Goal: Task Accomplishment & Management: Manage account settings

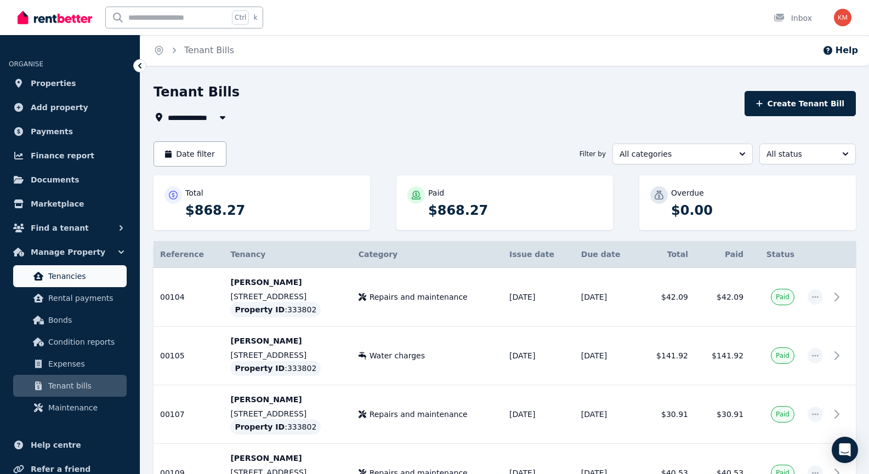
click at [61, 278] on span "Tenancies" at bounding box center [85, 276] width 74 height 13
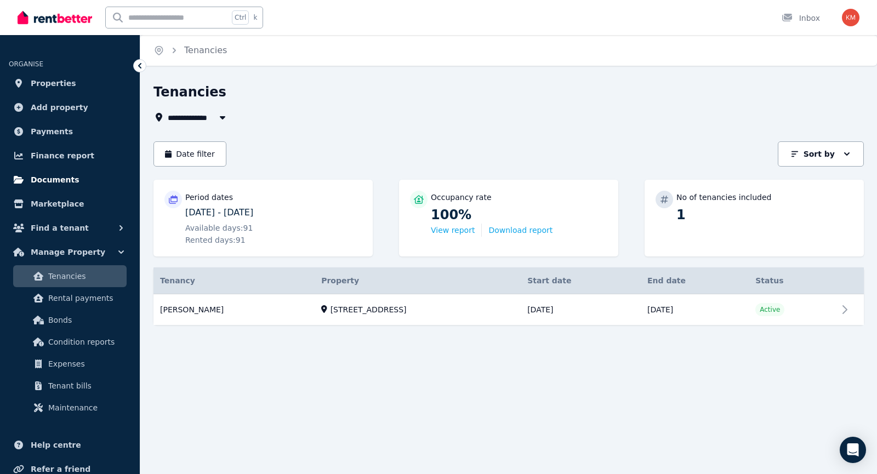
click at [51, 179] on span "Documents" at bounding box center [55, 179] width 49 height 13
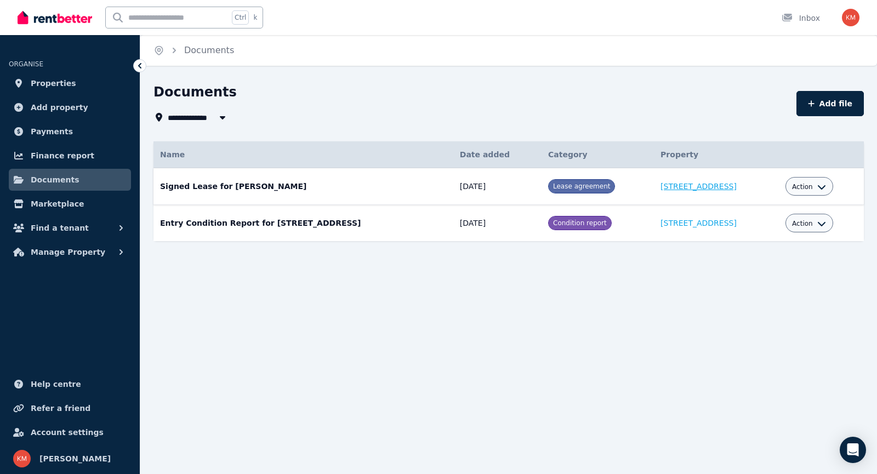
click at [684, 188] on link "[STREET_ADDRESS]" at bounding box center [699, 186] width 76 height 9
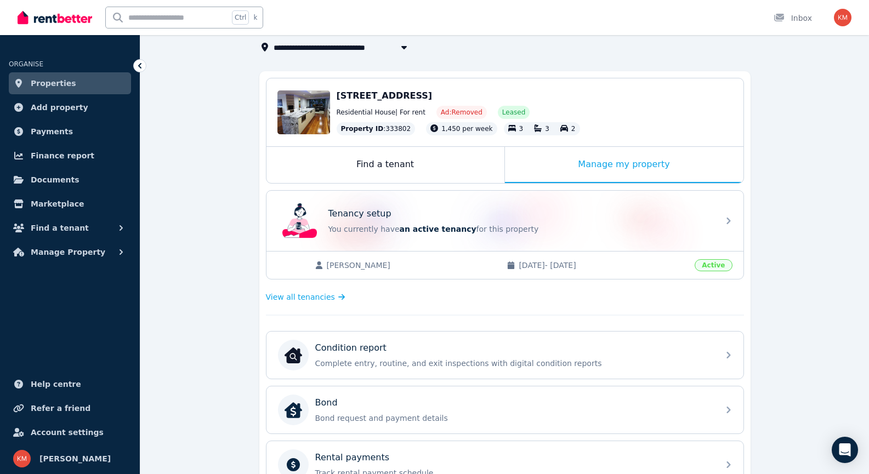
scroll to position [24, 0]
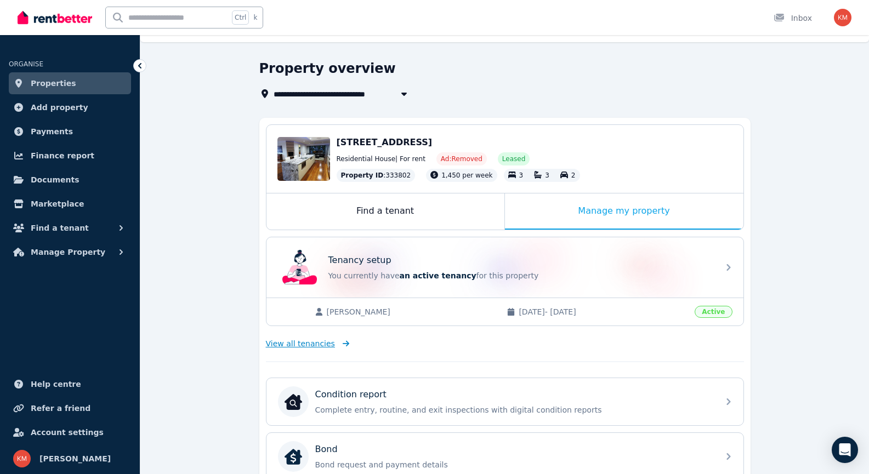
click at [314, 346] on span "View all tenancies" at bounding box center [300, 343] width 69 height 11
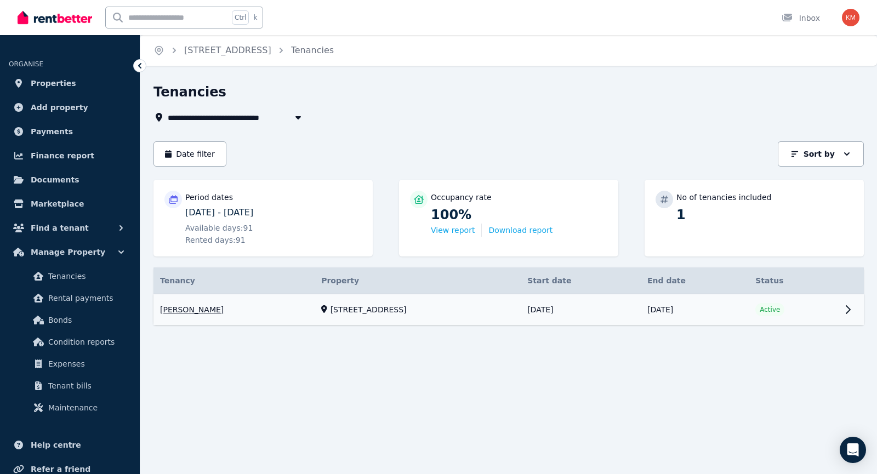
click at [192, 313] on link "View property details" at bounding box center [509, 309] width 711 height 31
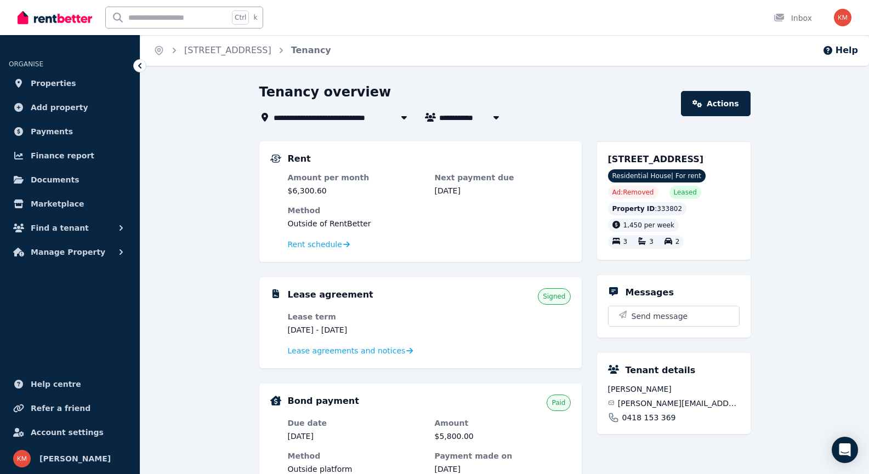
scroll to position [55, 0]
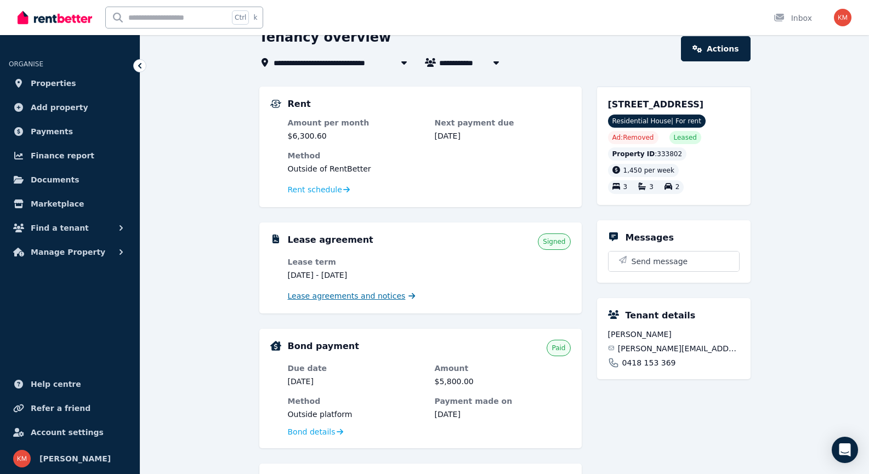
click at [327, 296] on span "Lease agreements and notices" at bounding box center [347, 296] width 118 height 11
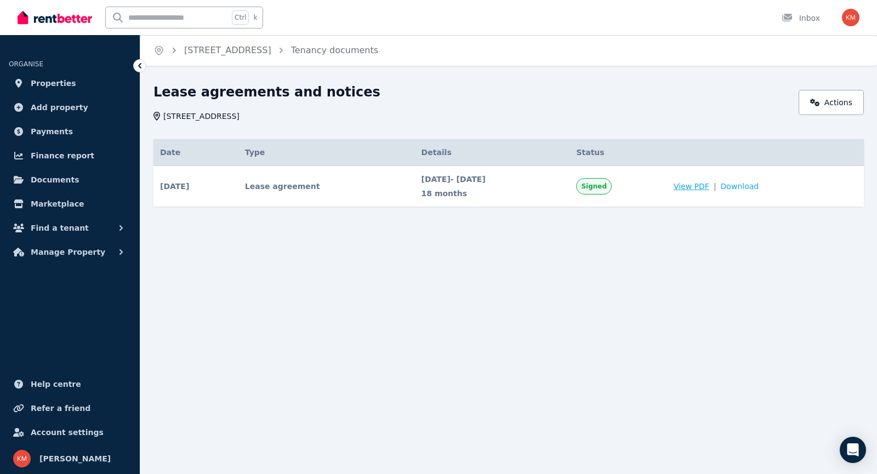
click at [707, 189] on span "View PDF" at bounding box center [692, 186] width 36 height 11
